Goal: Transaction & Acquisition: Purchase product/service

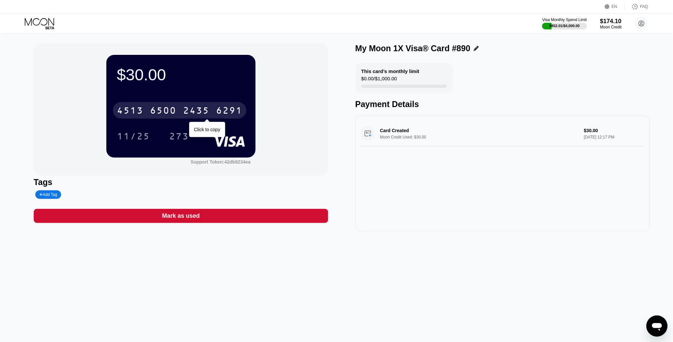
click at [202, 109] on div "2435" at bounding box center [196, 111] width 26 height 11
click at [202, 109] on div "* * * *" at bounding box center [196, 111] width 26 height 11
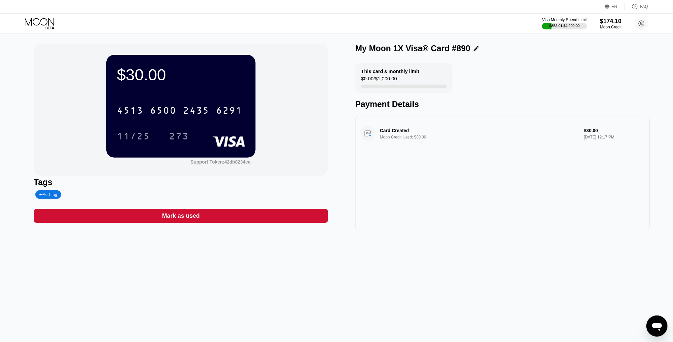
click at [40, 23] on icon at bounding box center [40, 24] width 31 height 12
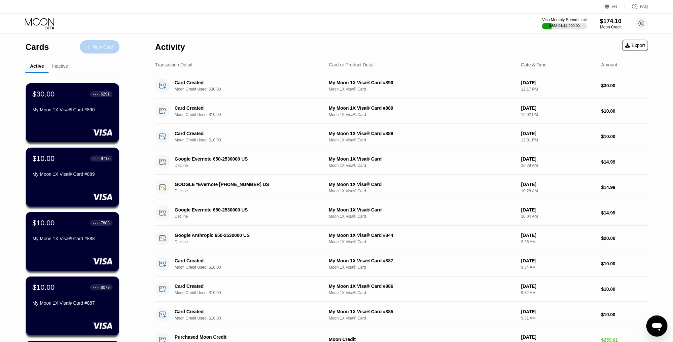
click at [100, 44] on div "New Card" at bounding box center [103, 47] width 20 height 6
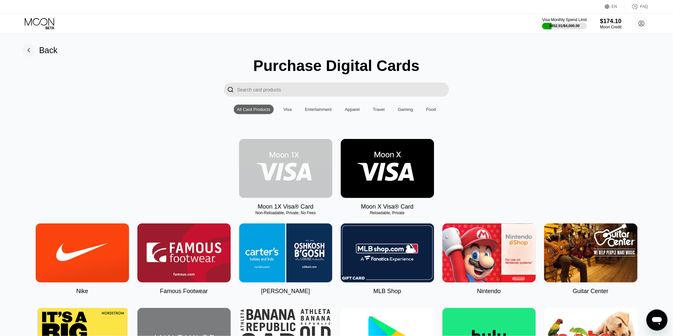
click at [291, 154] on img at bounding box center [285, 168] width 93 height 59
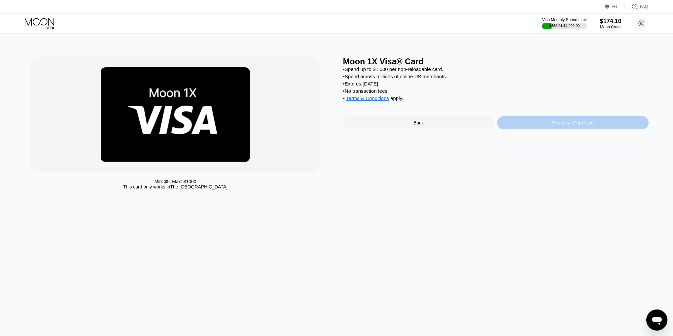
click at [555, 124] on div "Purchase Card Now" at bounding box center [573, 122] width 41 height 5
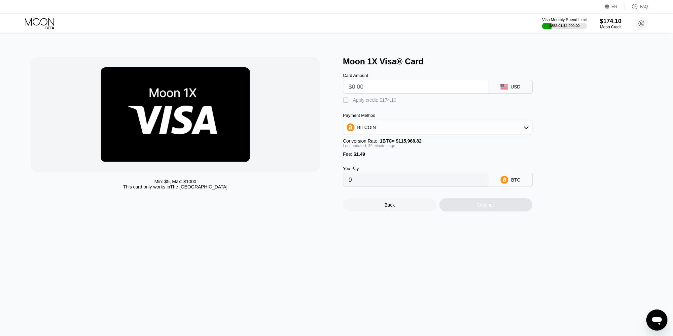
click at [368, 87] on input "text" at bounding box center [416, 86] width 134 height 13
type input "$2"
type input "0.00003022"
type input "$20"
type input "0.00018607"
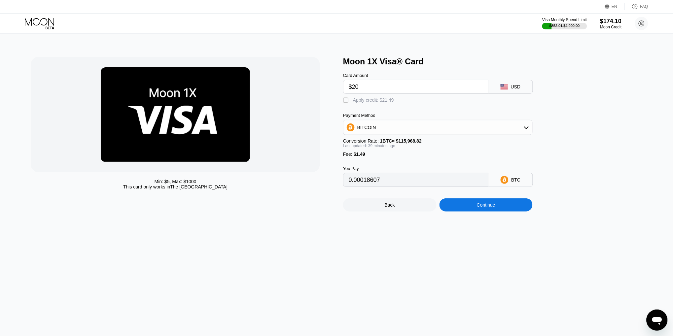
type input "$20"
click at [375, 96] on div " Apply credit: $21.49" at bounding box center [448, 99] width 211 height 10
click at [377, 101] on div "Apply credit: $21.49" at bounding box center [373, 99] width 41 height 5
type input "0"
click at [495, 204] on div "Continue" at bounding box center [486, 205] width 19 height 5
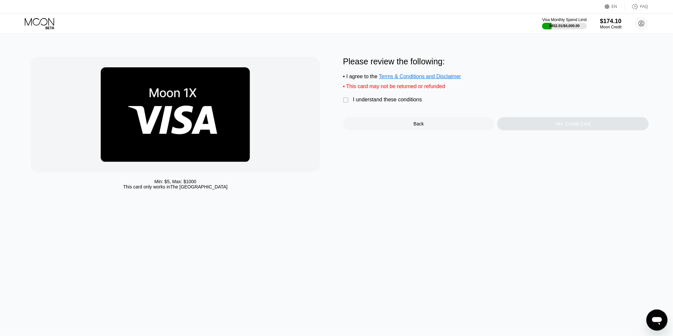
click at [392, 98] on div "I understand these conditions" at bounding box center [387, 100] width 69 height 6
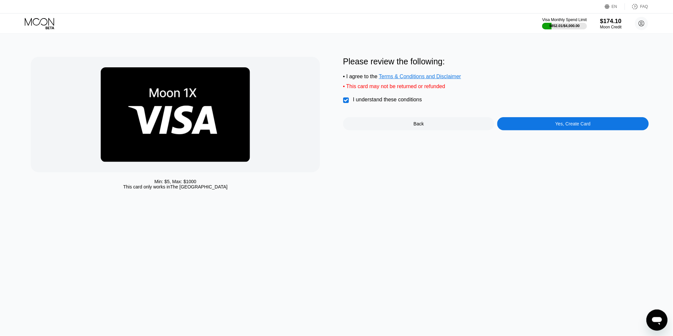
click at [565, 123] on div "Yes, Create Card" at bounding box center [573, 123] width 35 height 5
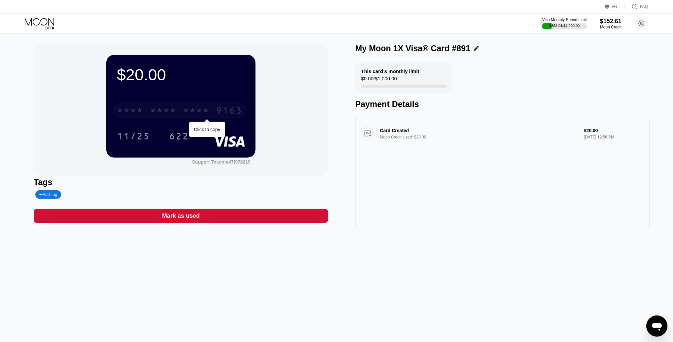
click at [143, 112] on div "* * * *" at bounding box center [130, 111] width 26 height 11
click at [42, 21] on icon at bounding box center [40, 24] width 31 height 12
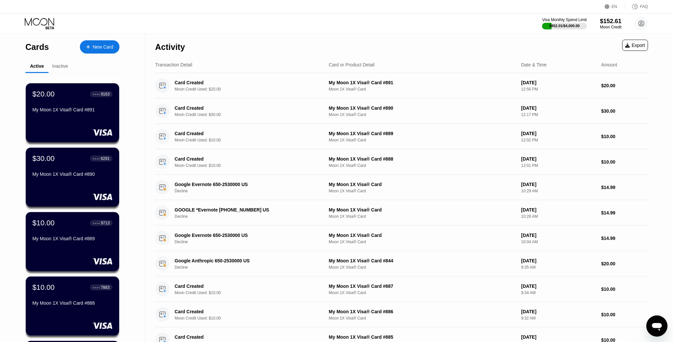
click at [86, 45] on icon at bounding box center [88, 47] width 4 height 5
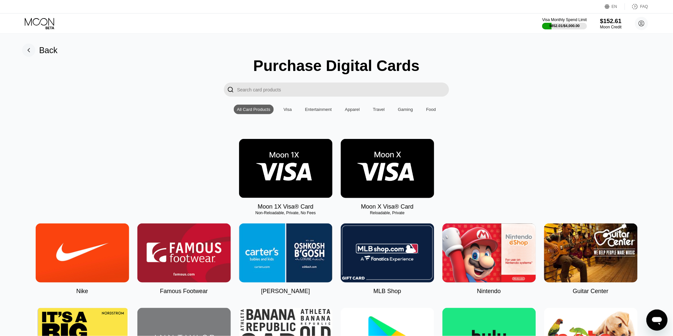
click at [274, 164] on img at bounding box center [285, 168] width 93 height 59
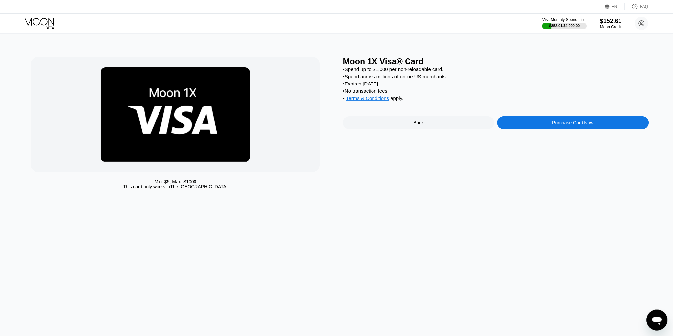
click at [540, 125] on div "Purchase Card Now" at bounding box center [573, 122] width 151 height 13
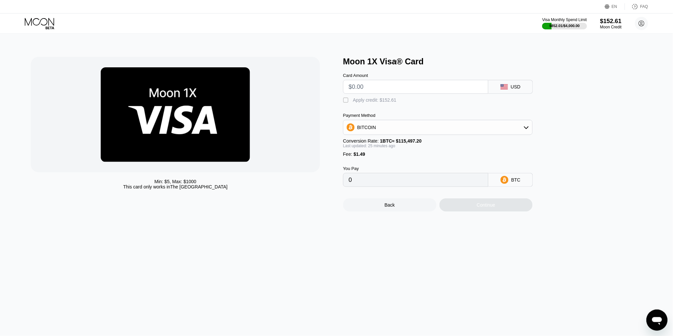
click at [387, 85] on input "text" at bounding box center [416, 86] width 134 height 13
type input "$2"
type input "0.00003023"
type input "$25"
type input "0.00022941"
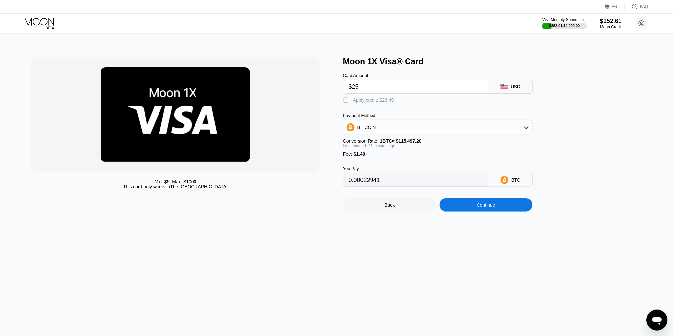
type input "$25"
click at [373, 99] on div "Apply credit: $26.49" at bounding box center [373, 99] width 41 height 5
type input "0"
click at [489, 203] on div "Continue" at bounding box center [486, 205] width 19 height 5
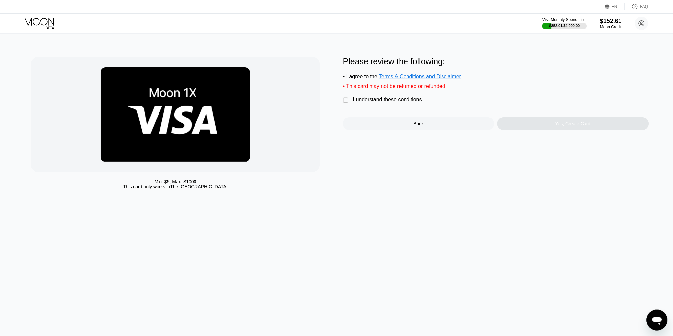
click at [384, 104] on div "Please review the following: • I agree to the Terms & Conditions and Disclaimer…" at bounding box center [496, 94] width 306 height 74
click at [378, 102] on div "I understand these conditions" at bounding box center [387, 100] width 69 height 6
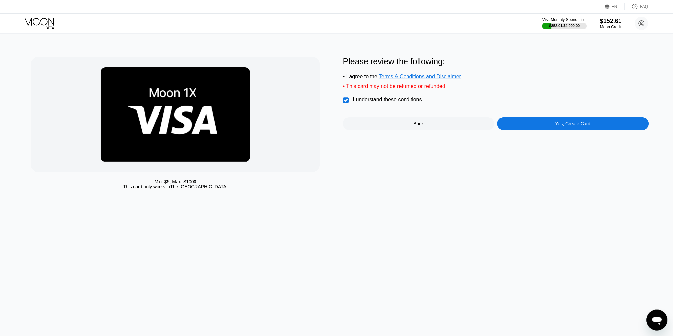
click at [538, 122] on div "Yes, Create Card" at bounding box center [573, 123] width 151 height 13
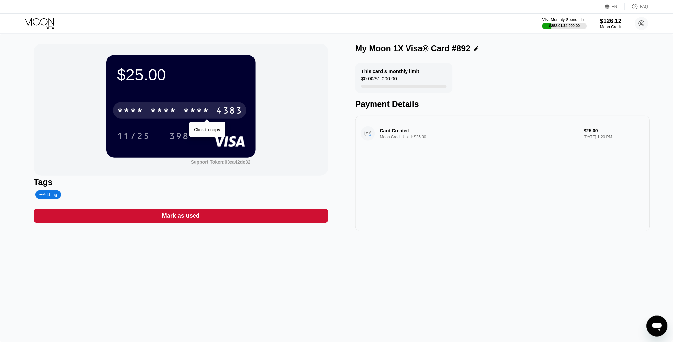
click at [227, 117] on div "* * * * * * * * * * * * 4383" at bounding box center [179, 110] width 133 height 17
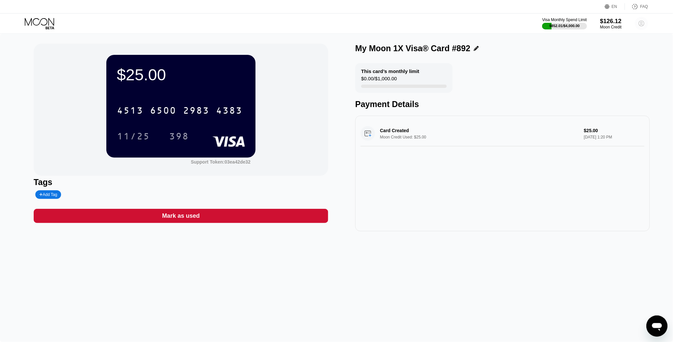
click at [640, 27] on circle at bounding box center [641, 23] width 13 height 13
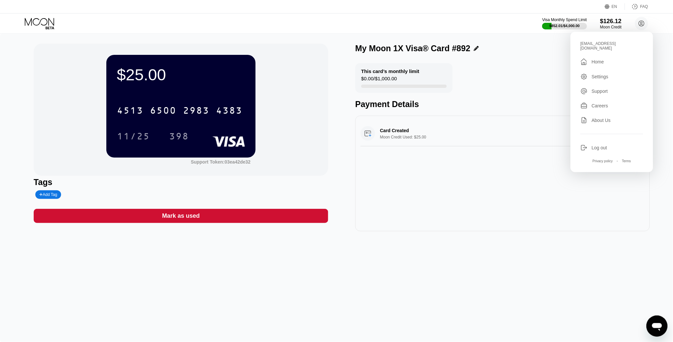
click at [666, 58] on div "$25.00 4513 6500 2983 4383 11/25 398 Support Token: 03ea42de32 Tags Add Tag Mar…" at bounding box center [336, 188] width 673 height 308
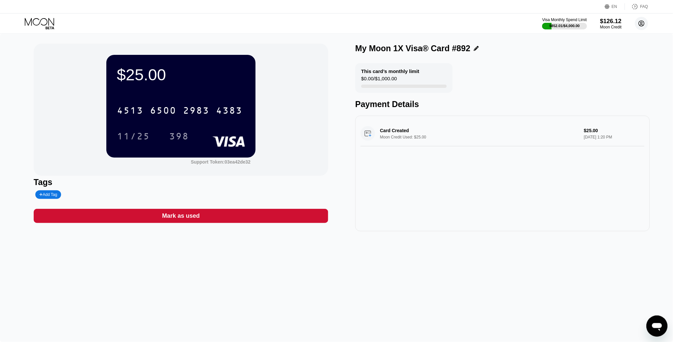
click at [644, 22] on circle at bounding box center [641, 23] width 13 height 13
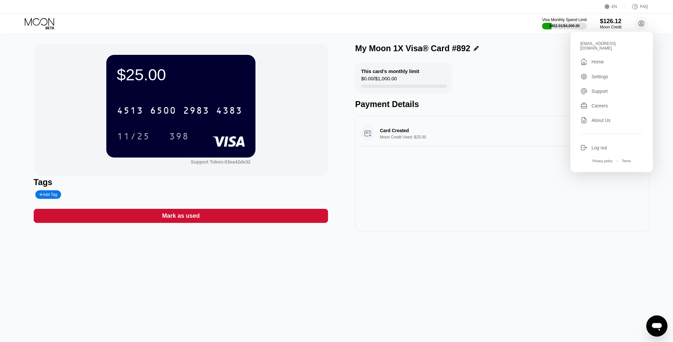
click at [593, 74] on div "Settings" at bounding box center [600, 76] width 17 height 5
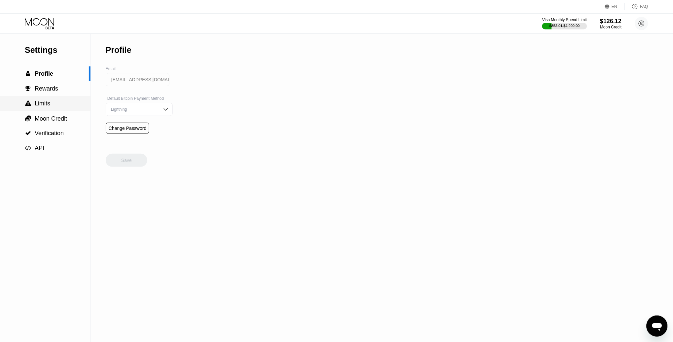
click at [46, 105] on span "Limits" at bounding box center [43, 103] width 16 height 7
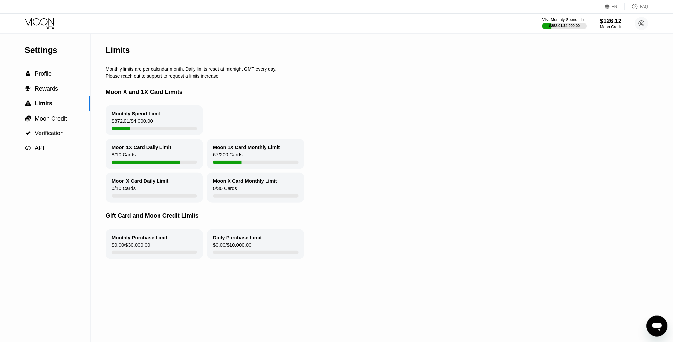
click at [31, 22] on icon at bounding box center [39, 22] width 29 height 8
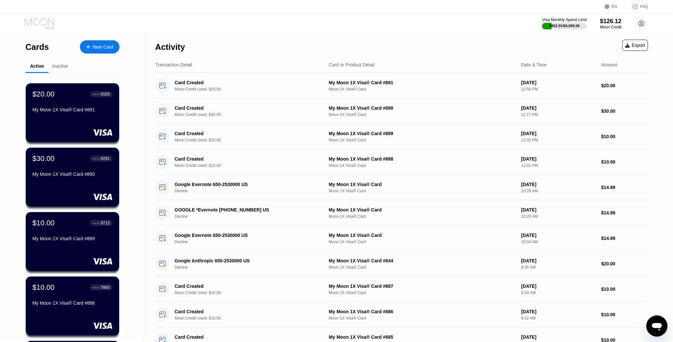
click at [36, 21] on icon at bounding box center [40, 24] width 31 height 12
click at [93, 51] on div "New Card" at bounding box center [100, 46] width 40 height 13
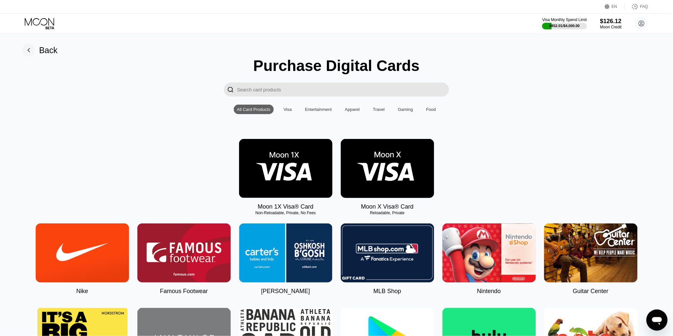
click at [290, 151] on img at bounding box center [285, 168] width 93 height 59
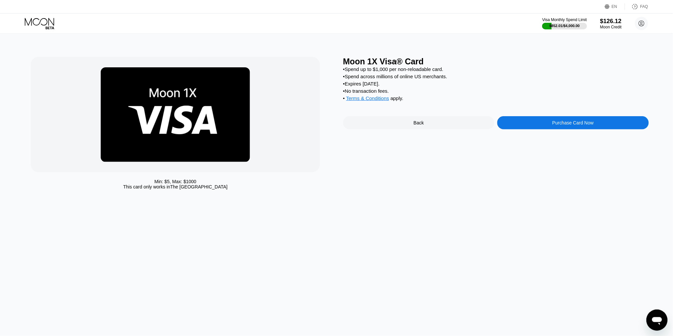
click at [563, 125] on div "Purchase Card Now" at bounding box center [573, 122] width 41 height 5
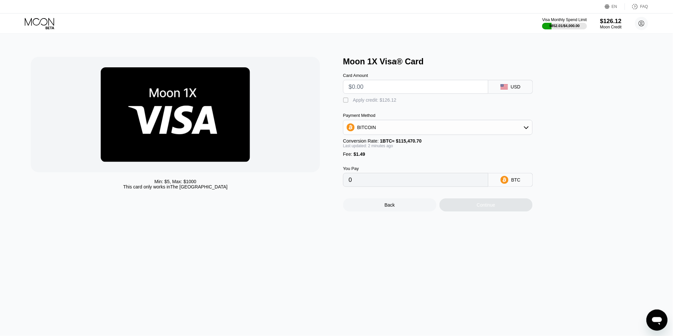
click at [369, 86] on input "text" at bounding box center [416, 86] width 134 height 13
type input "$4"
type input "0.00004755"
type input "$46"
type input "0.00041128"
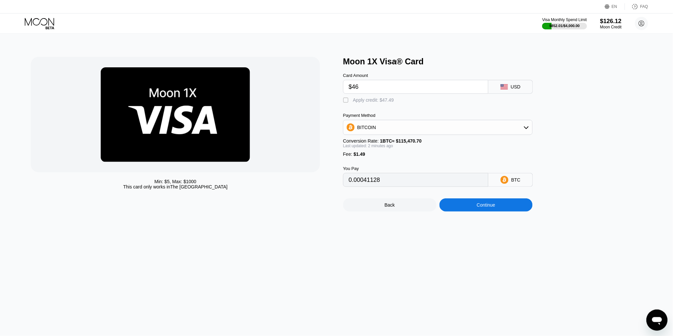
type input "$46"
click at [381, 100] on div "Apply credit: $47.49" at bounding box center [373, 99] width 41 height 5
type input "0"
click at [495, 203] on div "Continue" at bounding box center [486, 205] width 19 height 5
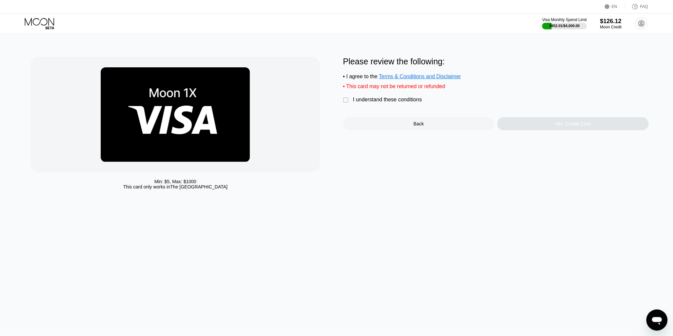
click at [396, 101] on div "I understand these conditions" at bounding box center [387, 100] width 69 height 6
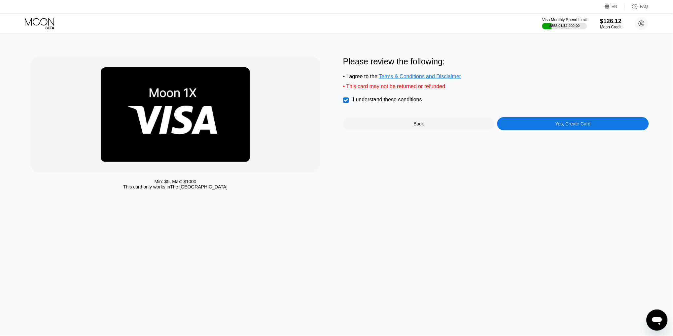
click at [542, 123] on div "Yes, Create Card" at bounding box center [573, 123] width 151 height 13
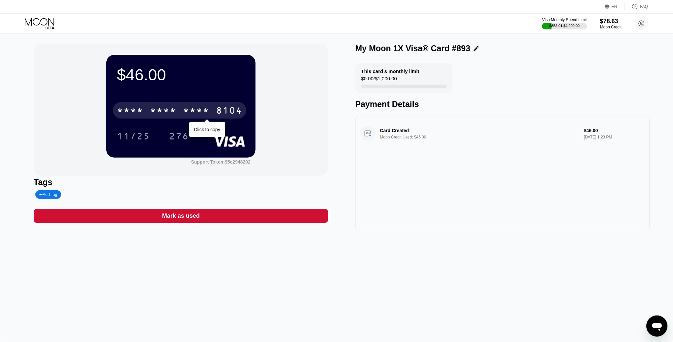
click at [158, 109] on div "* * * *" at bounding box center [163, 111] width 26 height 11
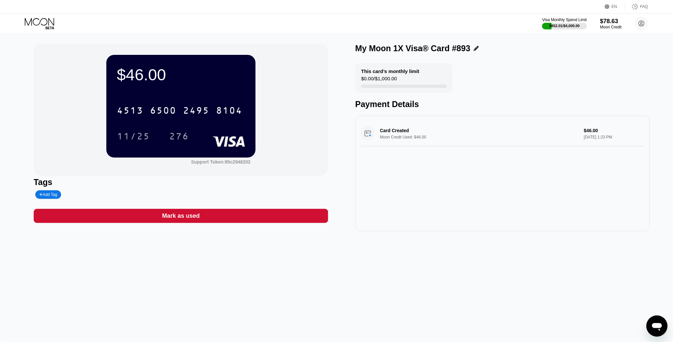
click at [36, 25] on icon at bounding box center [39, 22] width 29 height 8
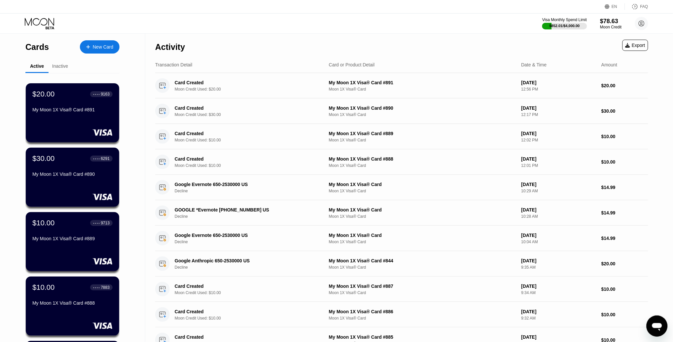
click at [100, 50] on div "New Card" at bounding box center [100, 46] width 40 height 13
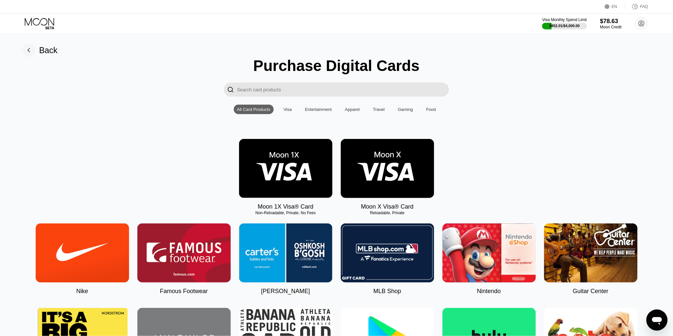
click at [280, 149] on img at bounding box center [285, 168] width 93 height 59
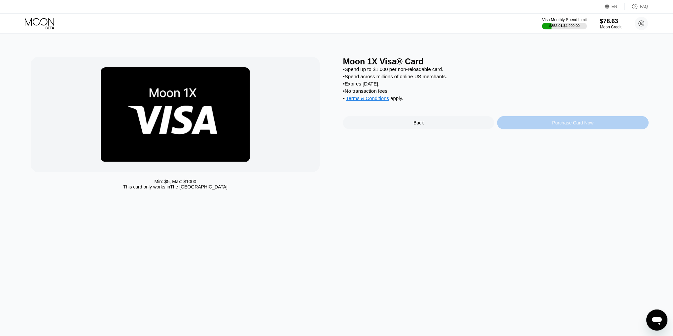
click at [548, 125] on div "Purchase Card Now" at bounding box center [573, 122] width 151 height 13
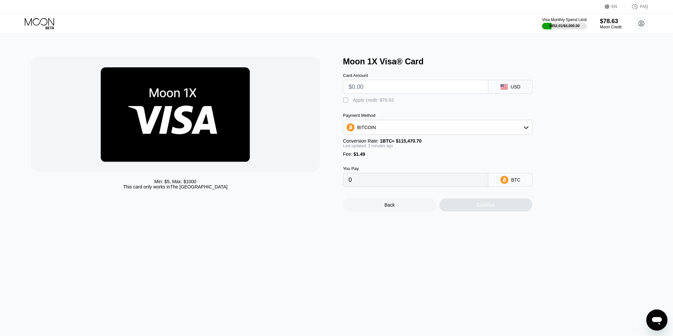
click at [364, 85] on input "text" at bounding box center [416, 86] width 134 height 13
type input "$50"
type input "0.00044592"
type input "$50"
click at [379, 102] on div " Apply credit: $51.49" at bounding box center [370, 100] width 54 height 7
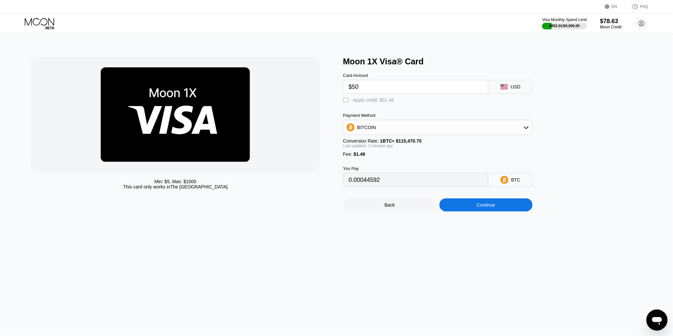
type input "0"
click at [476, 208] on div "Continue" at bounding box center [486, 205] width 93 height 13
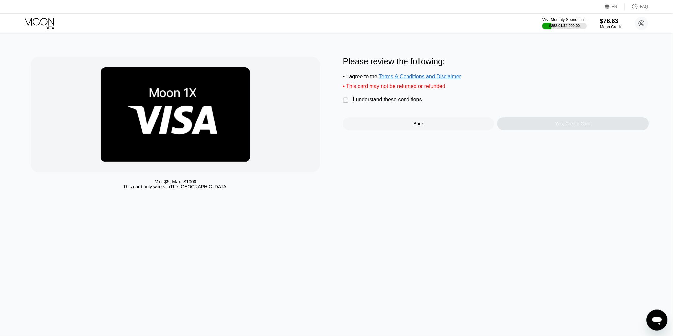
click at [367, 99] on div "I understand these conditions" at bounding box center [387, 100] width 69 height 6
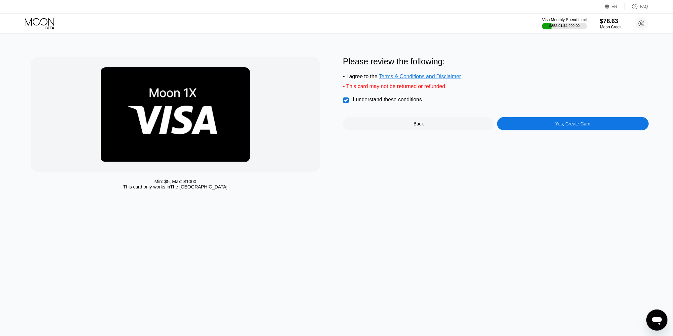
click at [547, 126] on div "Yes, Create Card" at bounding box center [573, 123] width 151 height 13
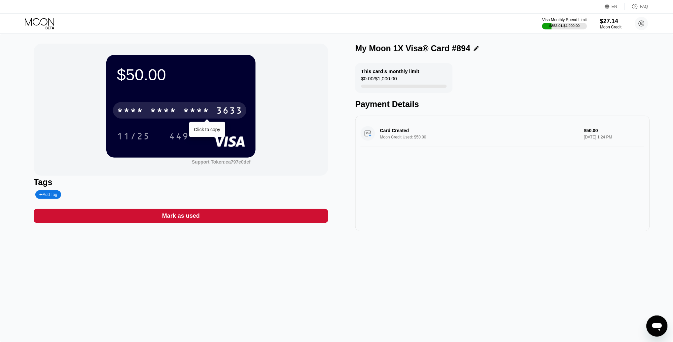
click at [178, 109] on div "* * * * * * * * * * * * 3633" at bounding box center [179, 110] width 133 height 17
click at [204, 113] on div "2462" at bounding box center [196, 111] width 26 height 11
click at [204, 113] on div "* * * *" at bounding box center [196, 111] width 26 height 11
